Goal: Find specific page/section: Find specific page/section

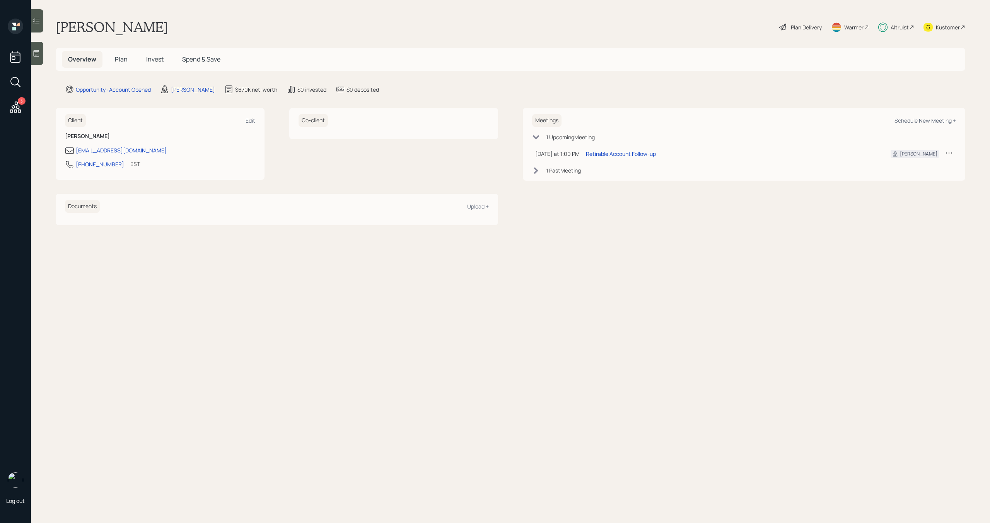
click at [10, 110] on icon at bounding box center [15, 106] width 11 height 11
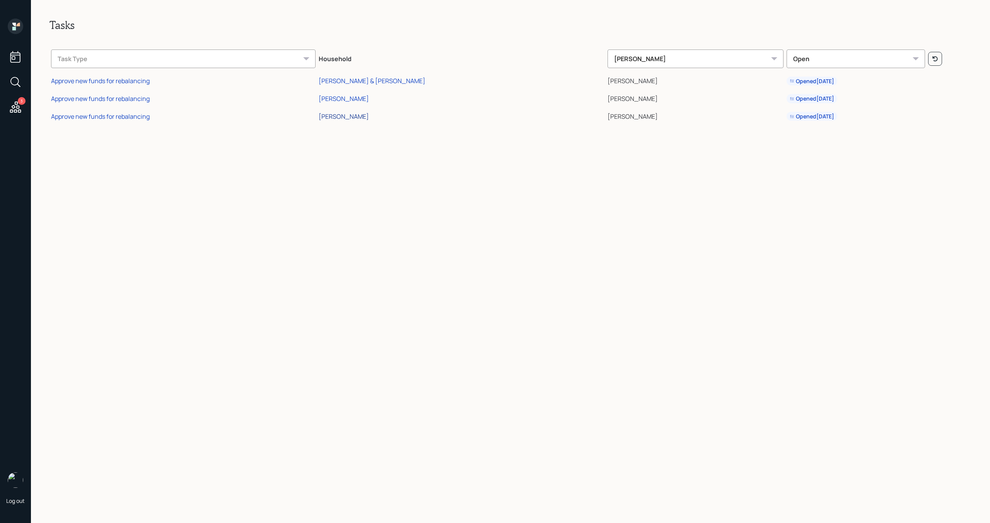
click at [354, 117] on div "[PERSON_NAME]" at bounding box center [344, 116] width 50 height 9
